Goal: Task Accomplishment & Management: Use online tool/utility

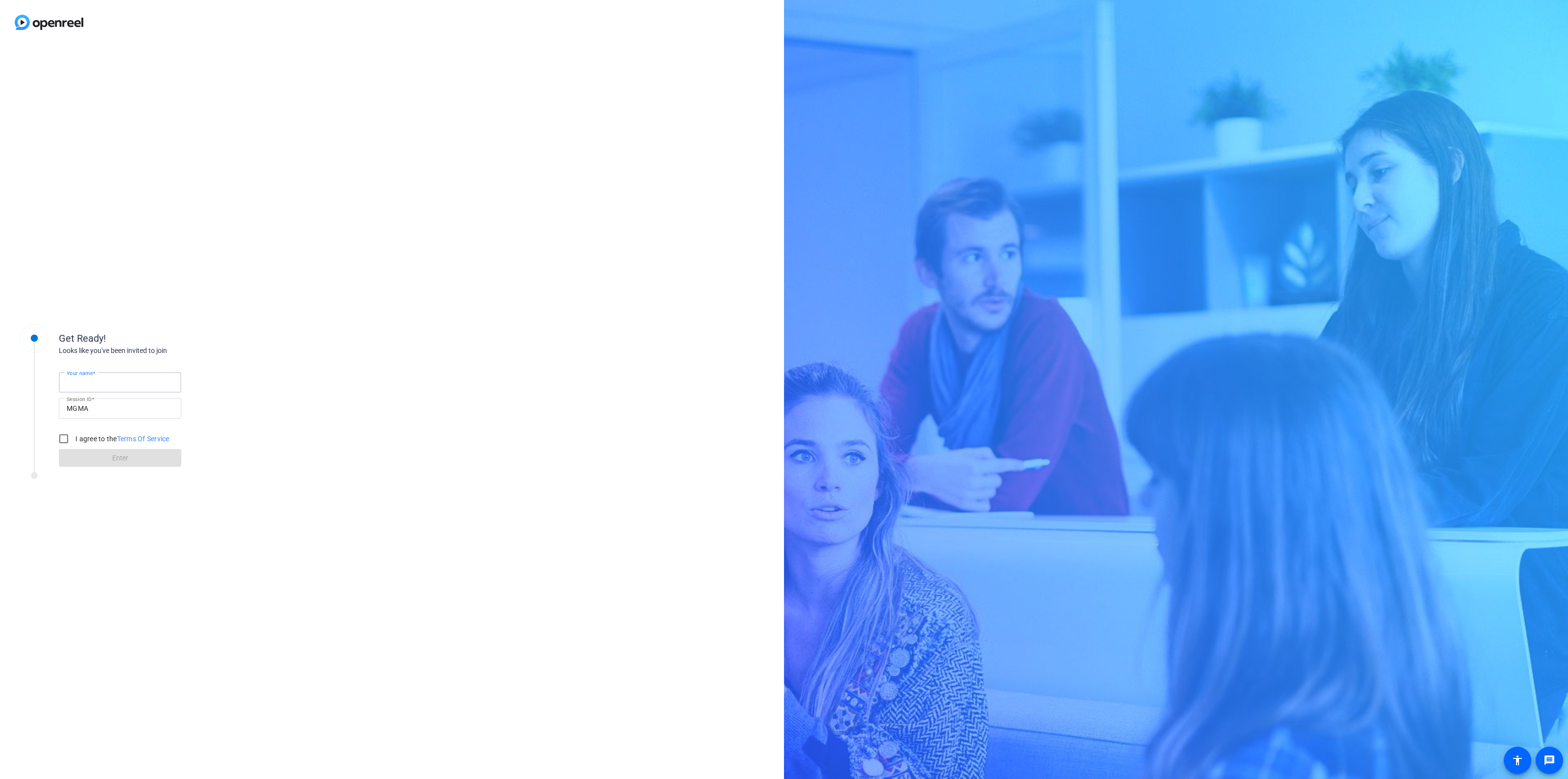
click at [99, 378] on input "Your name" at bounding box center [119, 382] width 107 height 12
type input "[PERSON_NAME]"
click at [59, 440] on input "I agree to the Terms Of Service" at bounding box center [64, 439] width 19 height 19
checkbox input "true"
click at [92, 457] on span at bounding box center [120, 458] width 122 height 24
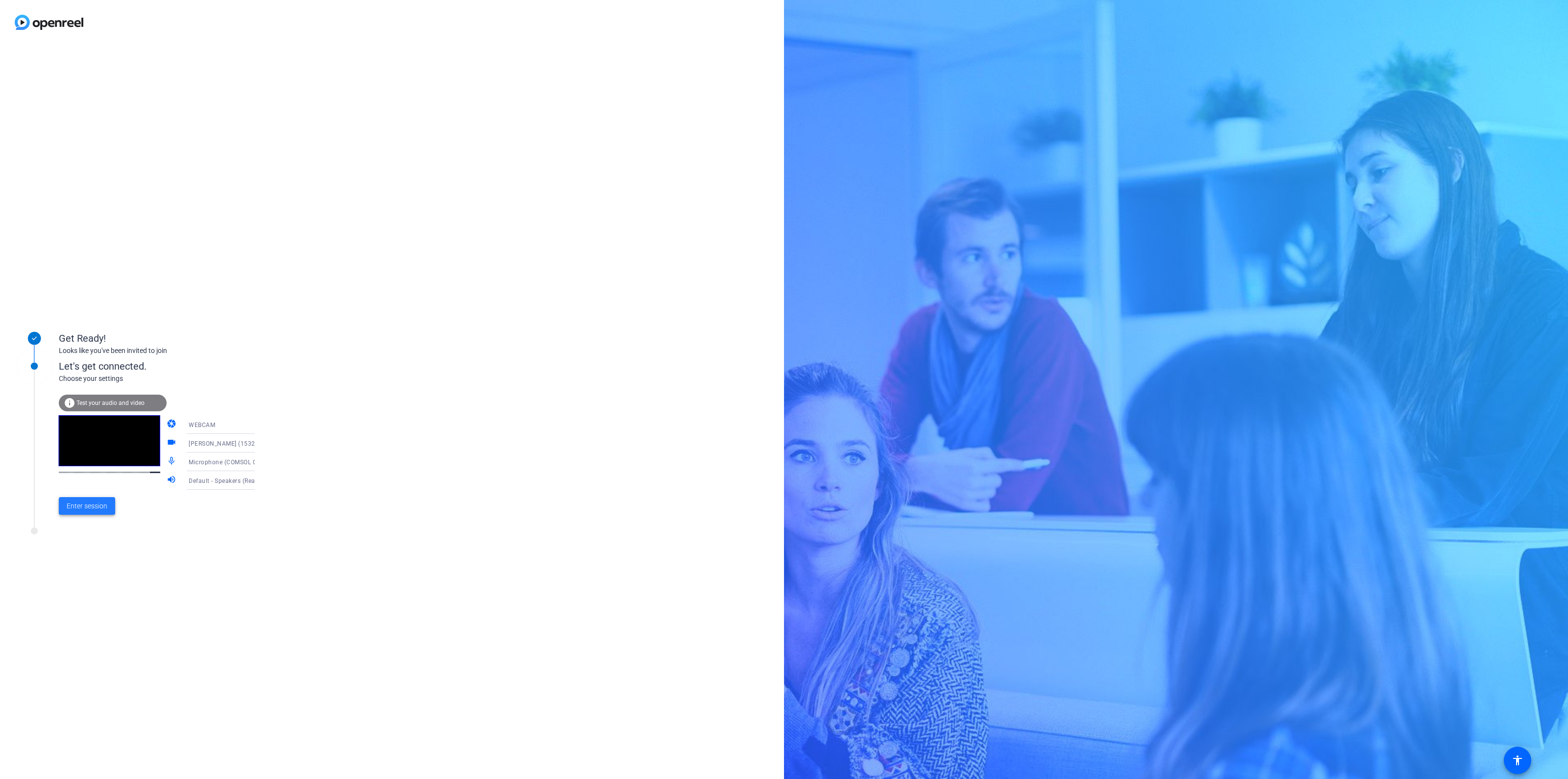
click at [97, 504] on span "Enter session" at bounding box center [86, 506] width 41 height 10
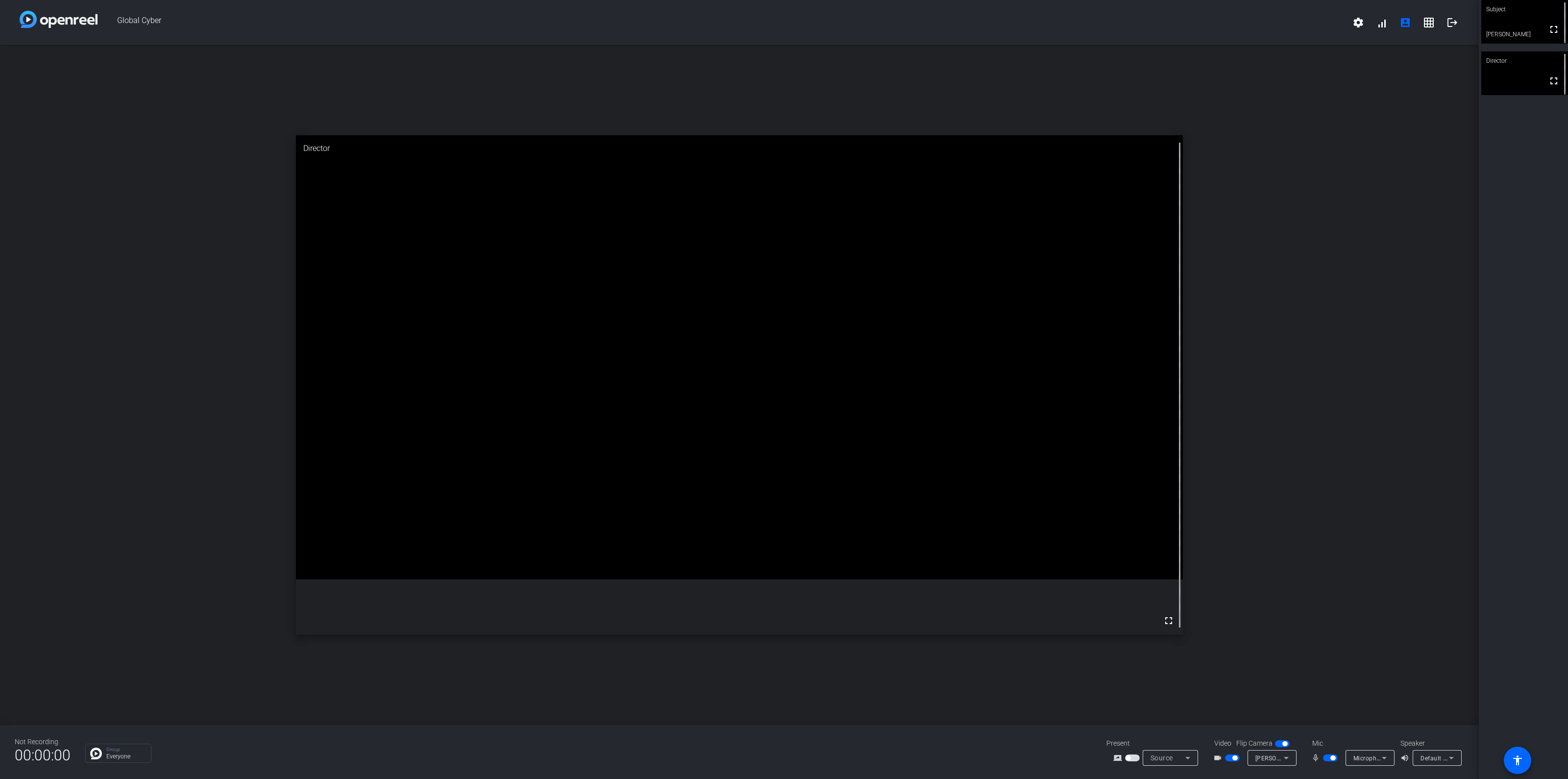
click at [1377, 755] on span "Microphone (COMSOL CMDL24P) (17e9:6000)" at bounding box center [1419, 758] width 131 height 8
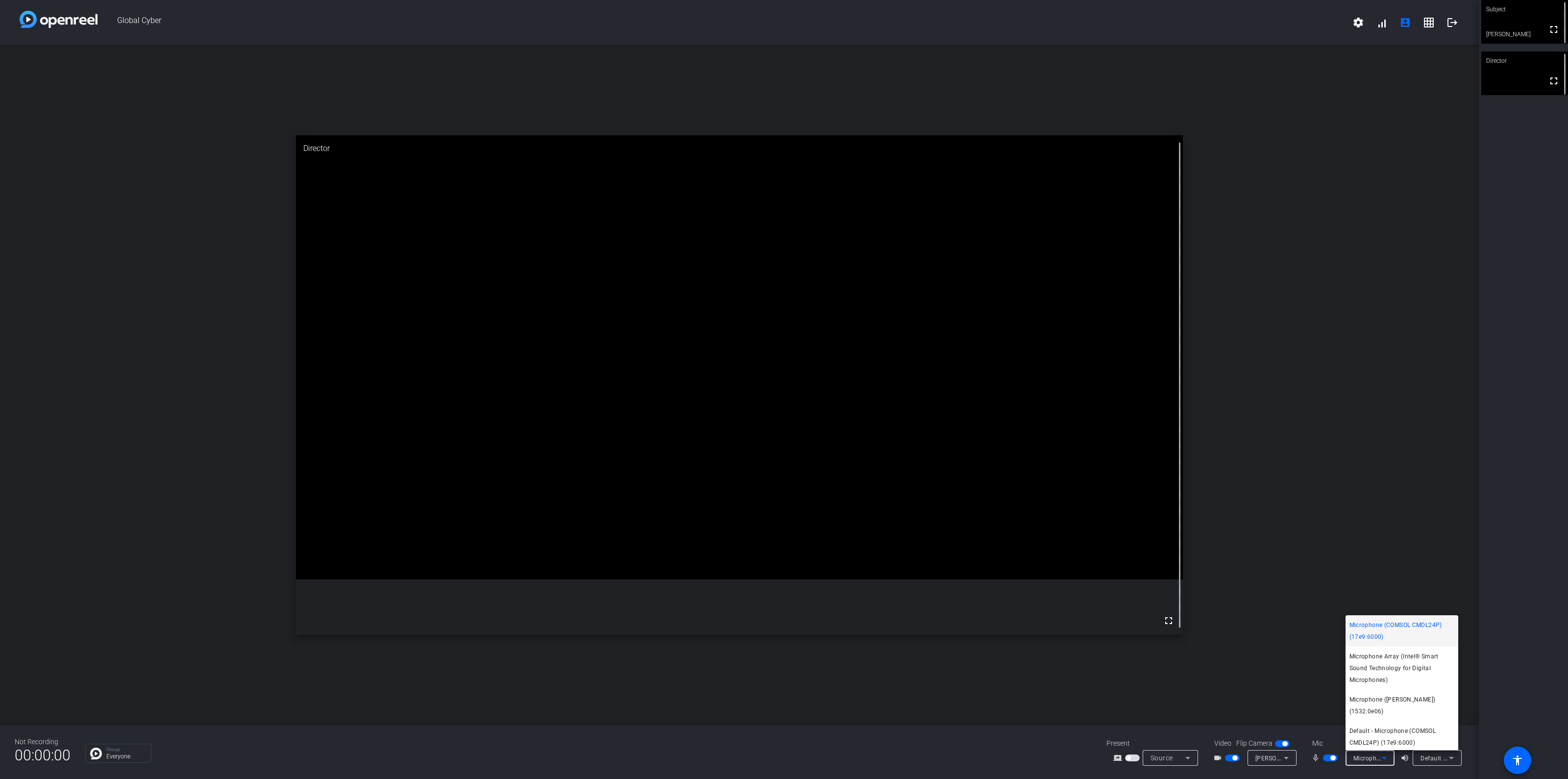
click at [1441, 755] on div at bounding box center [784, 389] width 1568 height 779
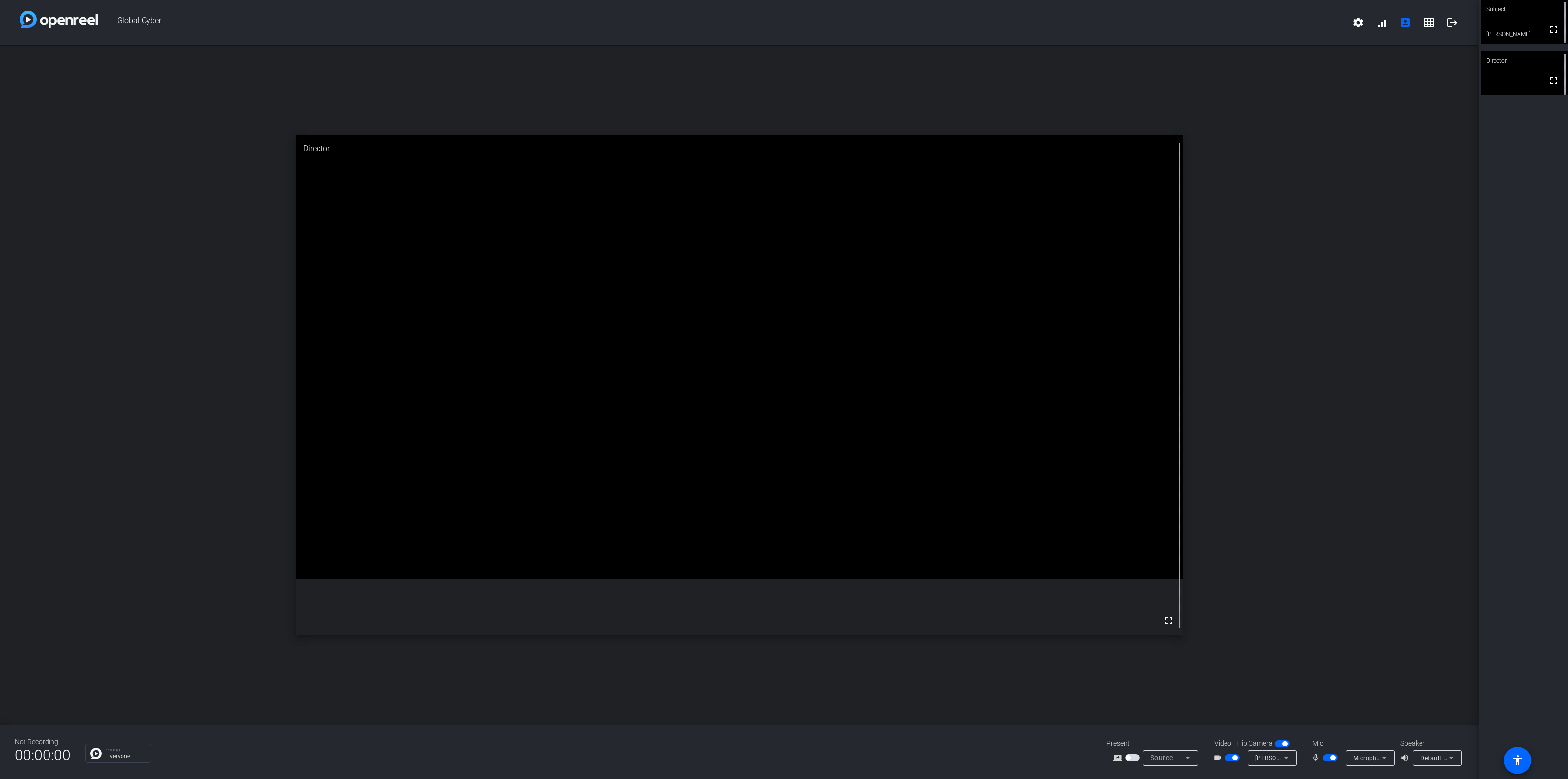
click at [1441, 755] on span "Default - Speakers (Realtek(R) Audio)" at bounding box center [1474, 758] width 106 height 8
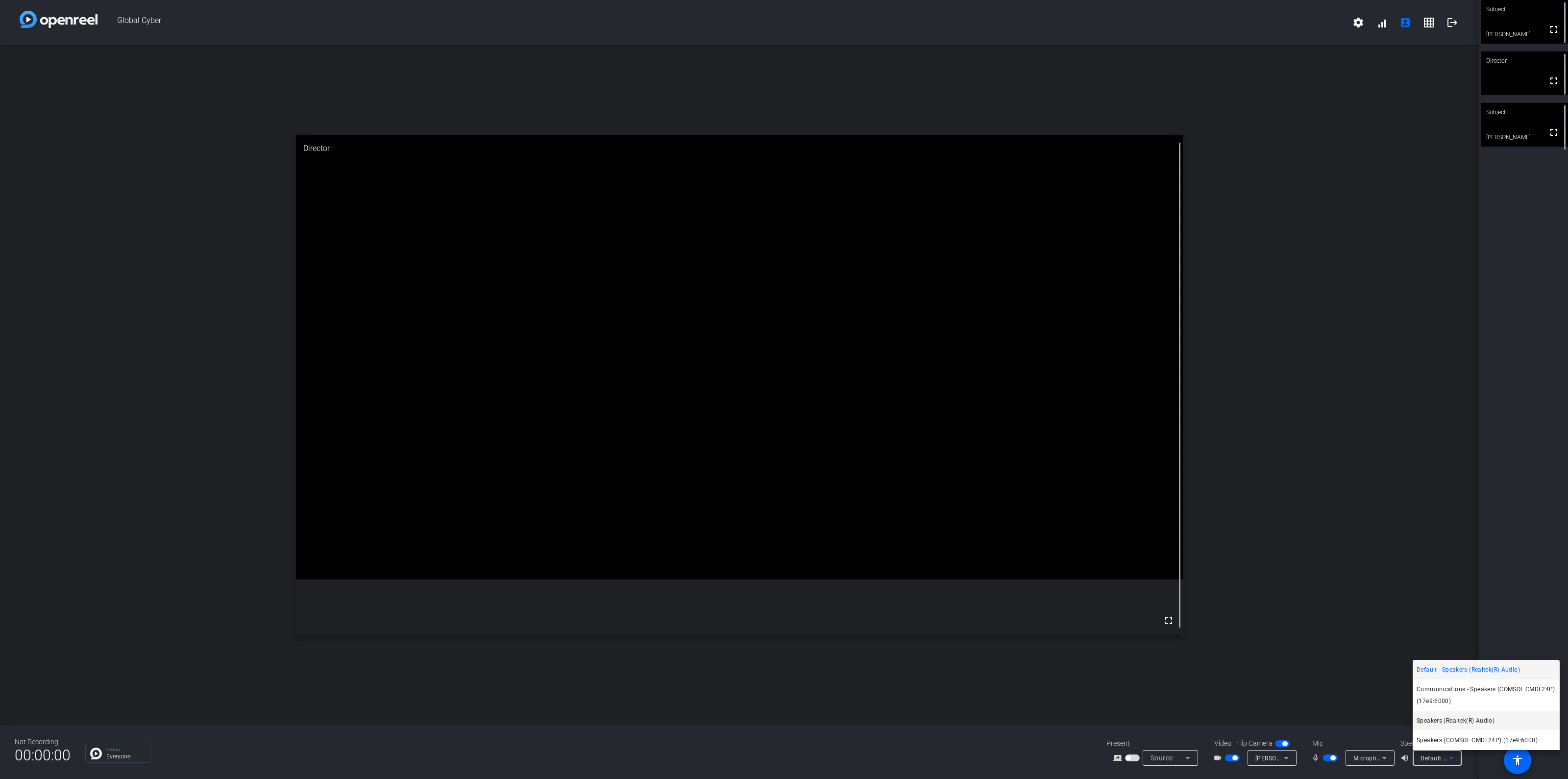
click at [1447, 723] on span "Speakers (Realtek(R) Audio)" at bounding box center [1455, 721] width 78 height 12
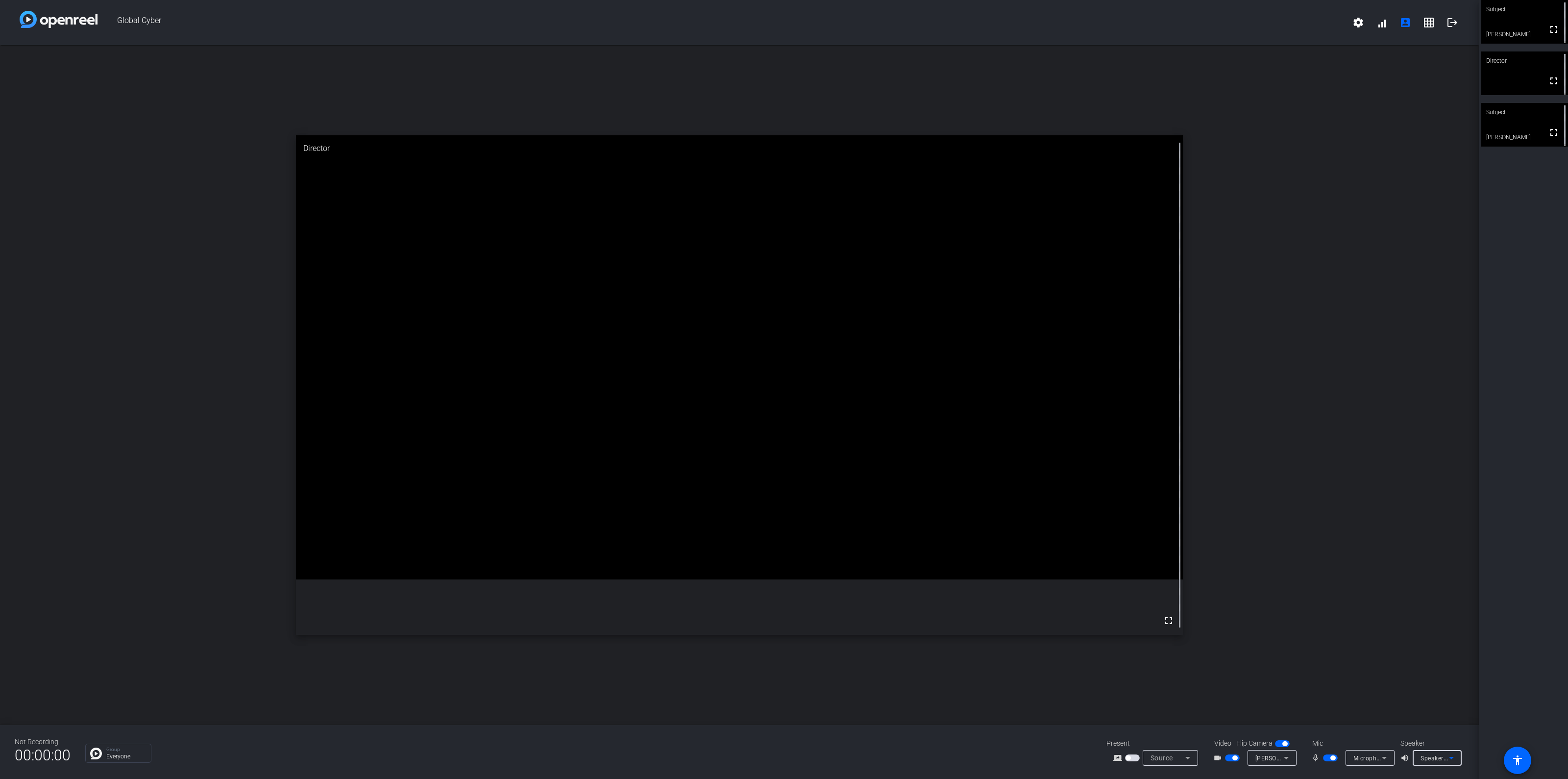
click at [1433, 756] on span "Speakers (COMSOL CMDL24P) (17e9:6000)" at bounding box center [1482, 758] width 124 height 8
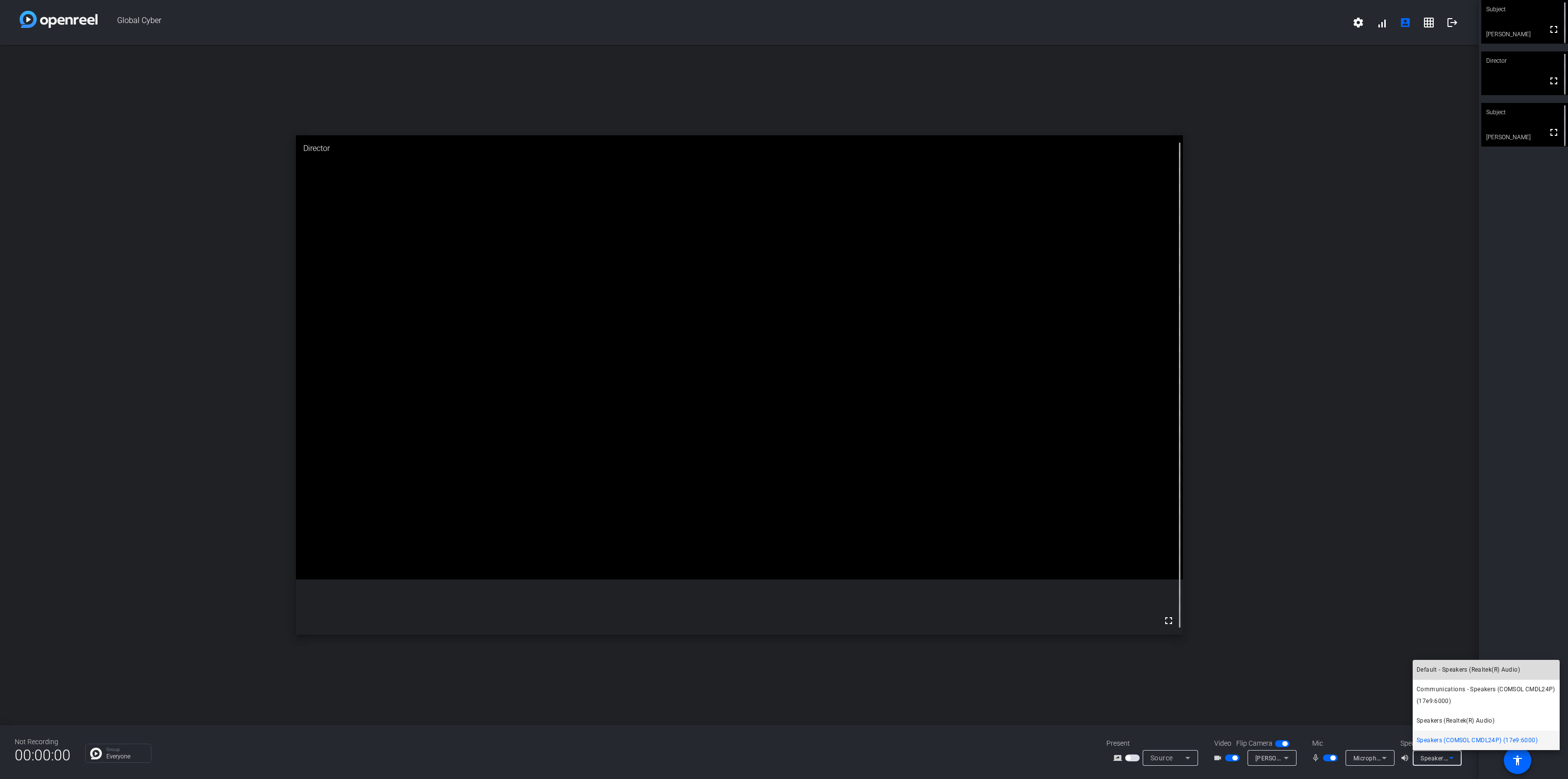
click at [1431, 668] on span "Default - Speakers (Realtek(R) Audio)" at bounding box center [1468, 669] width 103 height 12
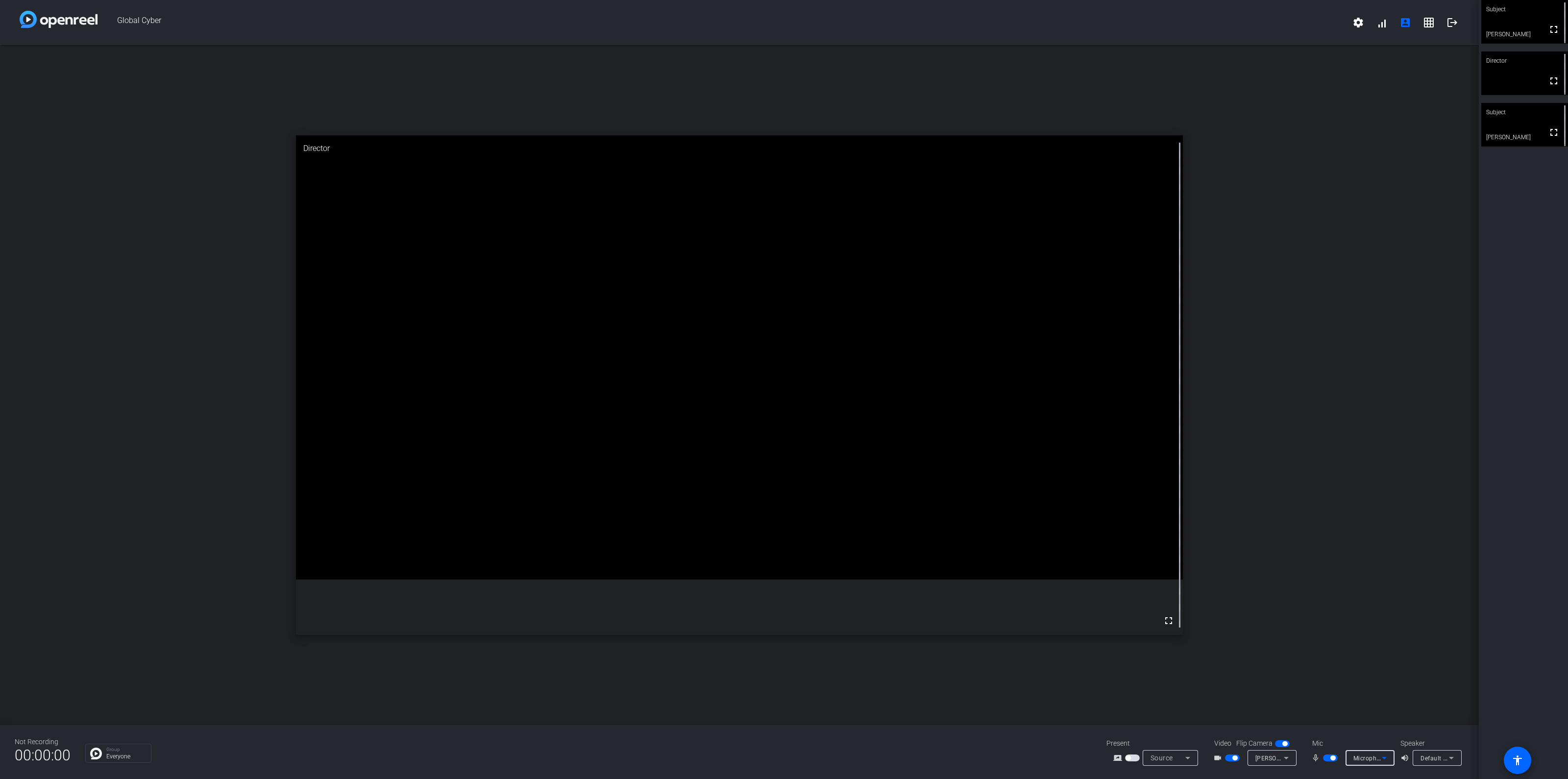
click at [1384, 761] on icon at bounding box center [1384, 758] width 12 height 12
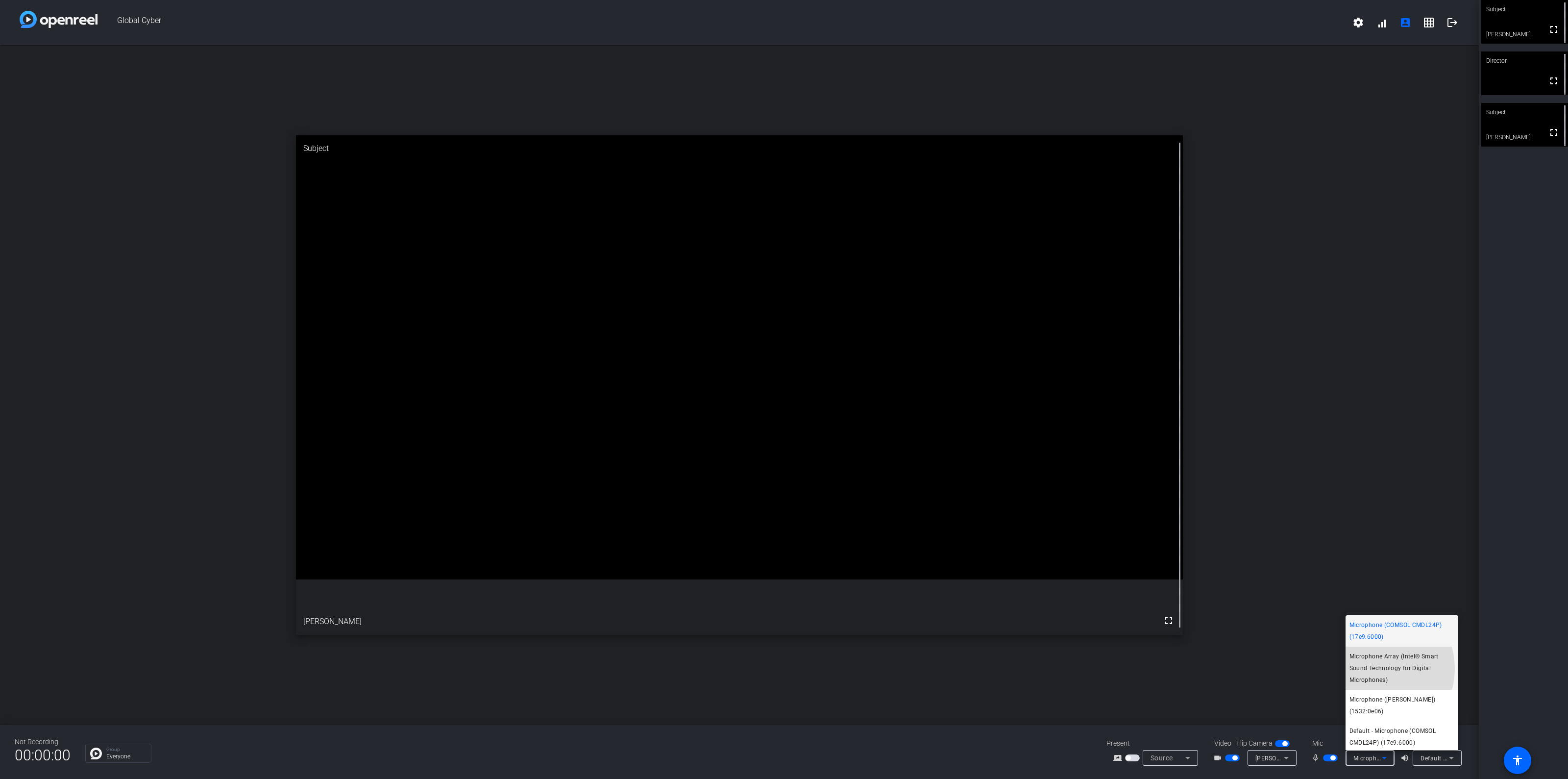
click at [1375, 669] on span "Microphone Array (Intel® Smart Sound Technology for Digital Microphones)" at bounding box center [1402, 668] width 105 height 35
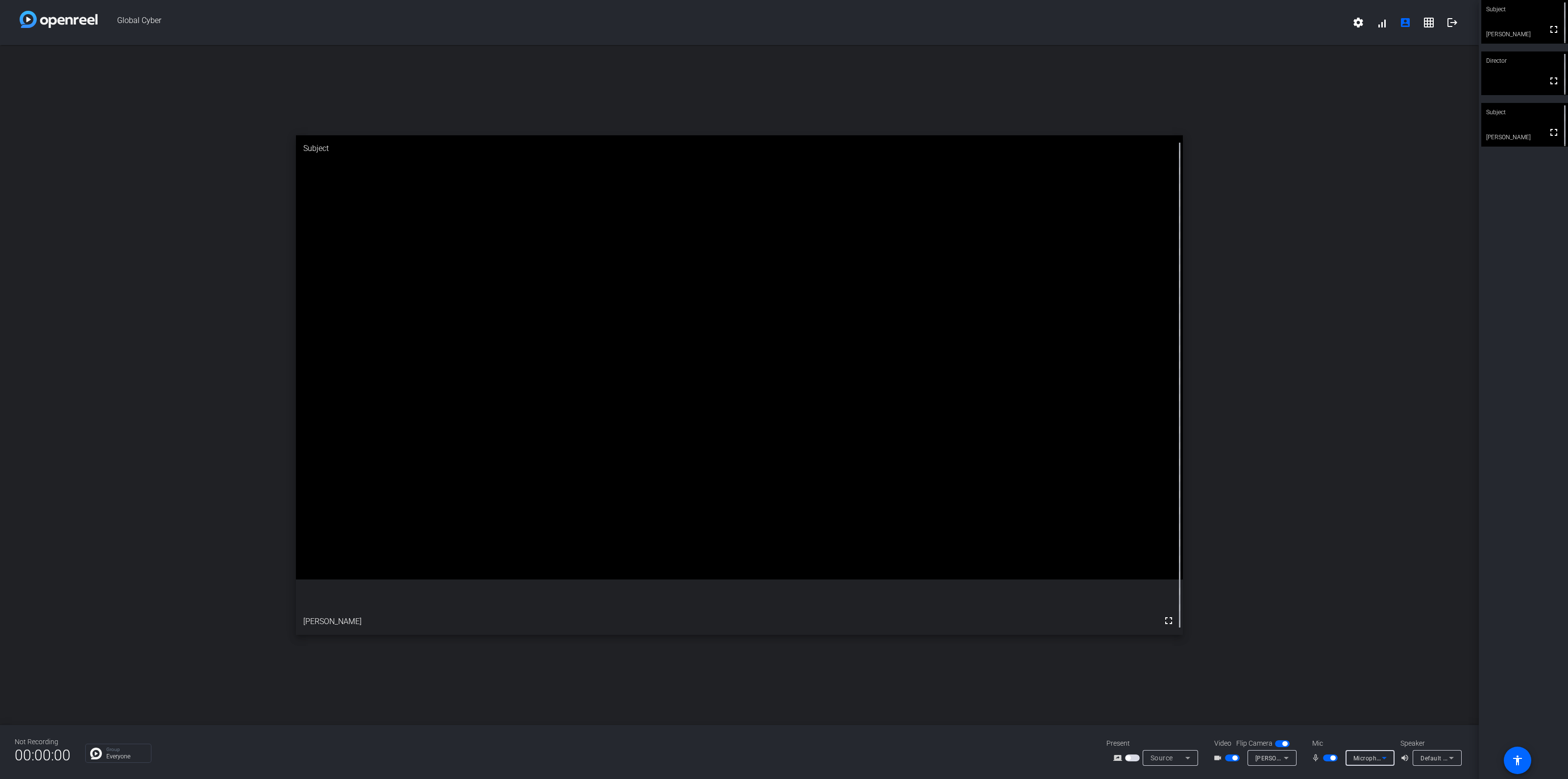
click at [1369, 760] on span "Microphone Array (Intel® Smart Sound Technology for Digital Microphones)" at bounding box center [1461, 758] width 217 height 8
